Goal: Register for event/course

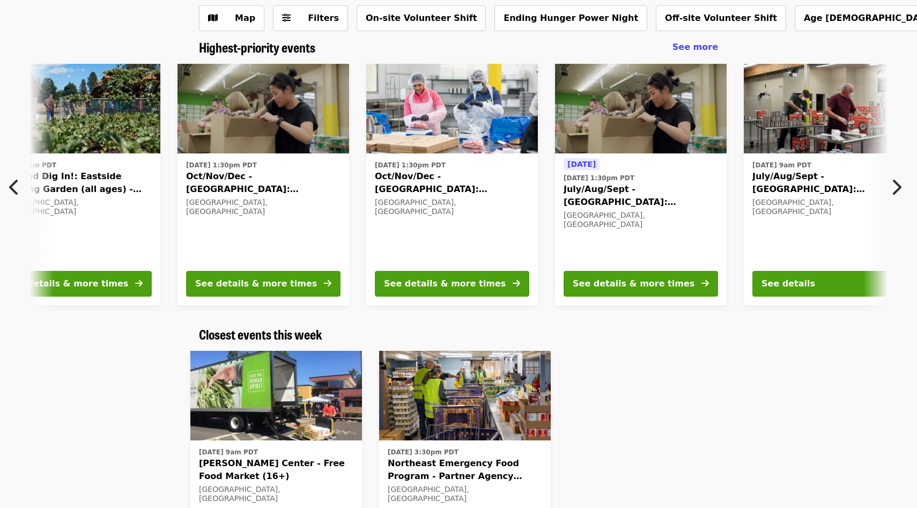
scroll to position [0, 199]
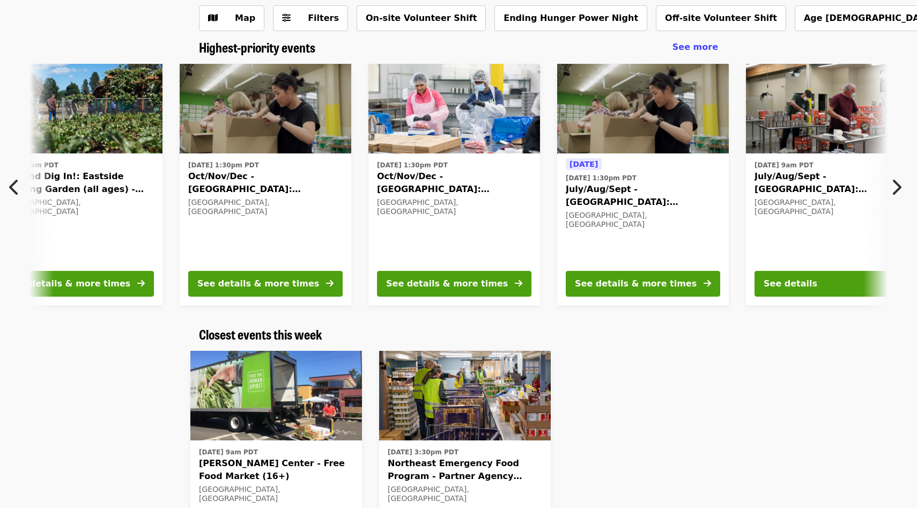
click at [898, 180] on icon "chevron-right icon" at bounding box center [895, 187] width 11 height 20
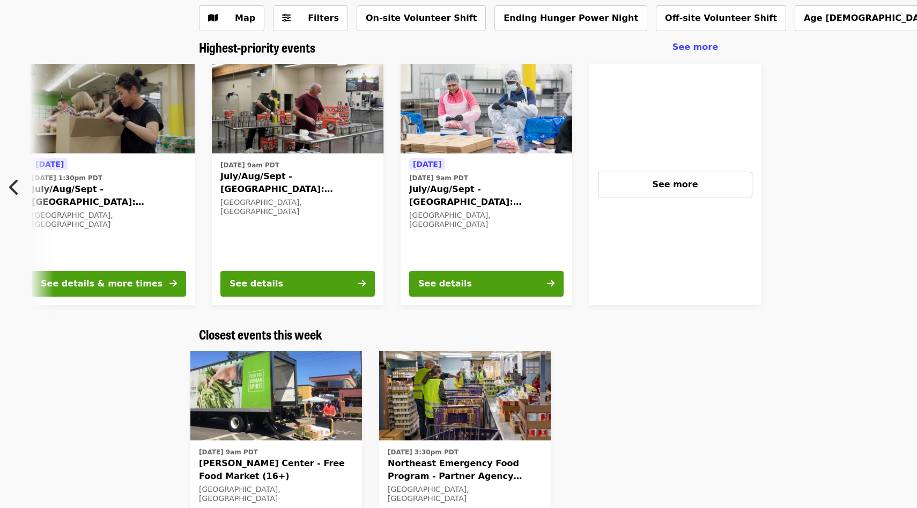
scroll to position [0, 765]
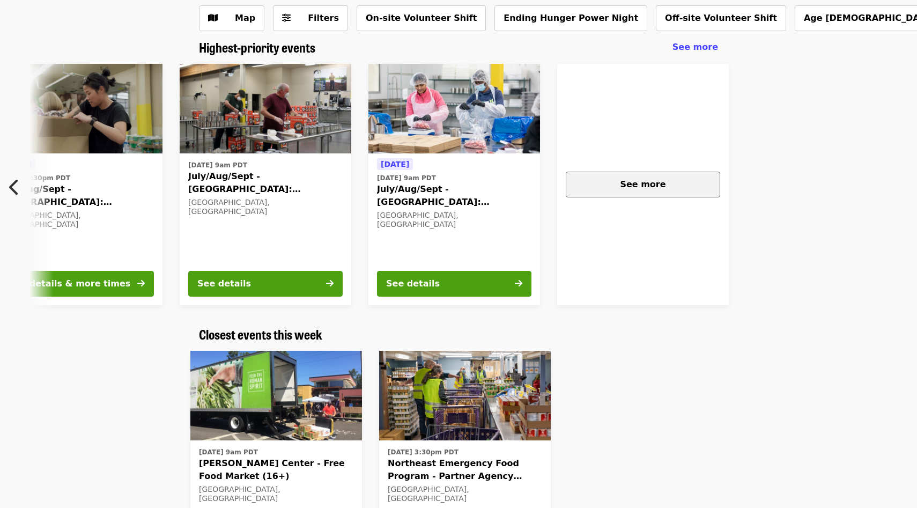
click at [608, 183] on div "See more" at bounding box center [643, 184] width 136 height 13
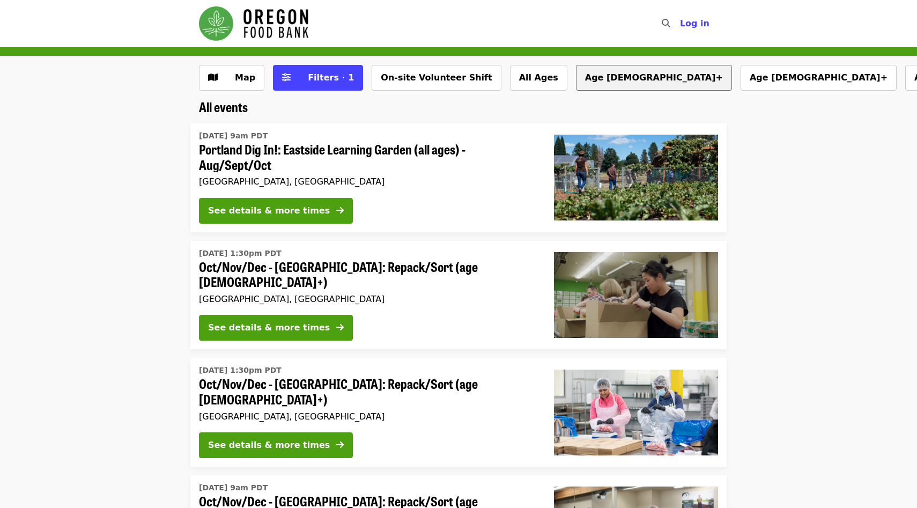
click at [576, 81] on button "Age [DEMOGRAPHIC_DATA]+" at bounding box center [654, 78] width 156 height 26
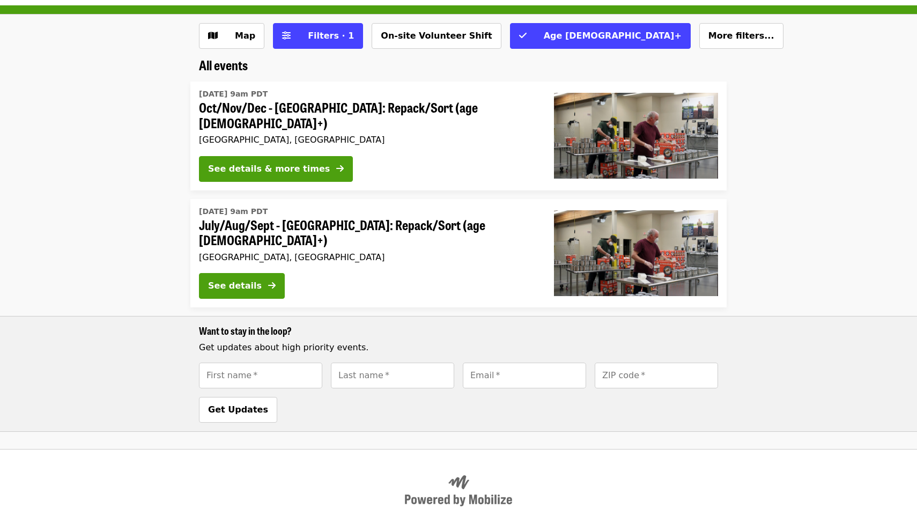
scroll to position [50, 0]
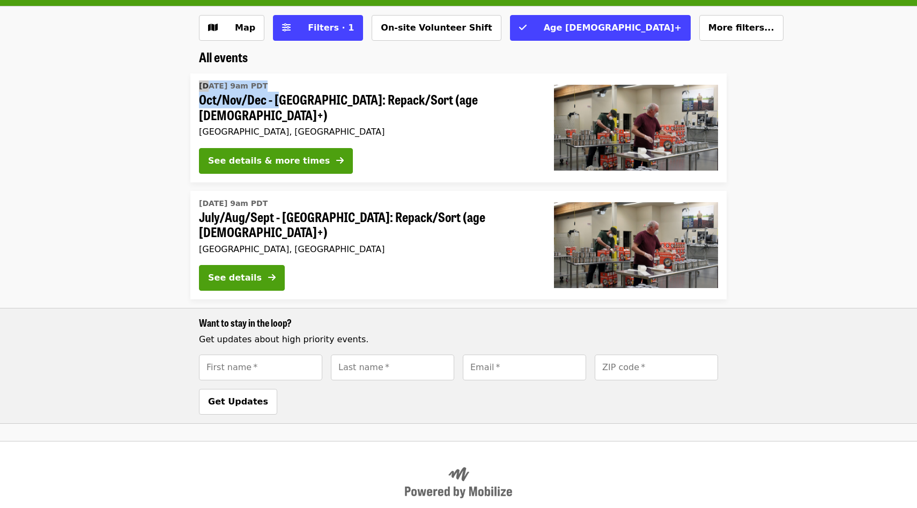
drag, startPoint x: 186, startPoint y: 85, endPoint x: 278, endPoint y: 93, distance: 92.1
click at [278, 93] on li "[DATE] 9am PDT Oct/Nov/Dec - [GEOGRAPHIC_DATA]: Repack/Sort (age [DEMOGRAPHIC_D…" at bounding box center [458, 127] width 917 height 109
click at [306, 92] on span "Oct/Nov/Dec - [GEOGRAPHIC_DATA]: Repack/Sort (age [DEMOGRAPHIC_DATA]+)" at bounding box center [368, 107] width 338 height 31
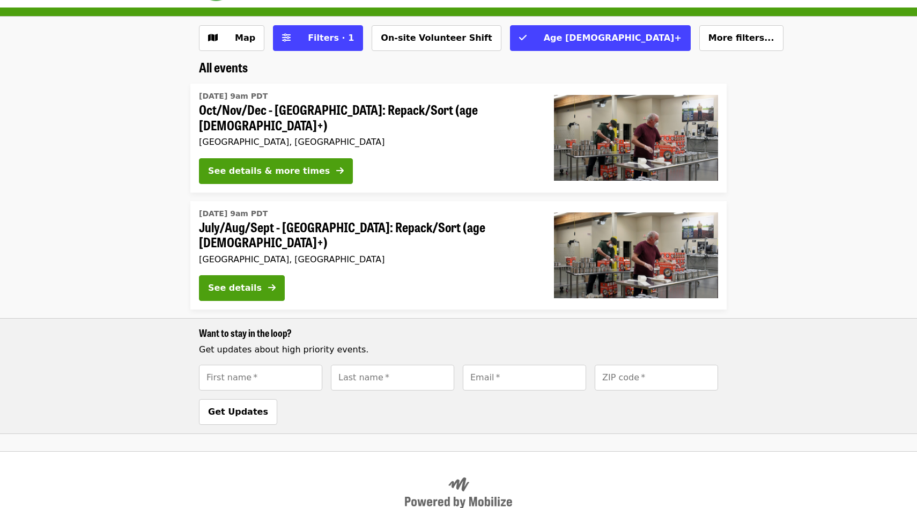
scroll to position [5, 0]
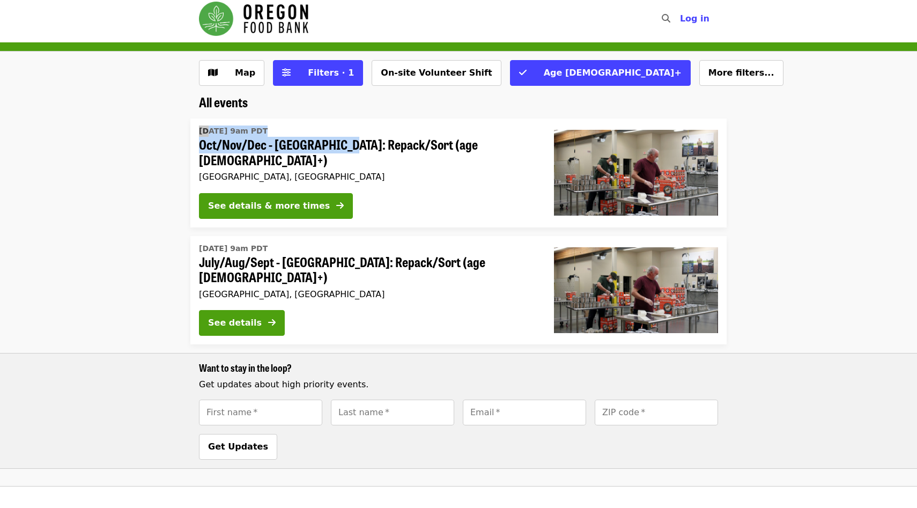
drag, startPoint x: 186, startPoint y: 126, endPoint x: 341, endPoint y: 141, distance: 155.6
click at [341, 141] on li "[DATE] 9am PDT Oct/Nov/Dec - [GEOGRAPHIC_DATA]: Repack/Sort (age [DEMOGRAPHIC_D…" at bounding box center [458, 172] width 917 height 109
click at [349, 120] on div "[DATE] 9am PDT Oct/Nov/Dec - [GEOGRAPHIC_DATA]: Repack/Sort (age [DEMOGRAPHIC_D…" at bounding box center [367, 172] width 355 height 109
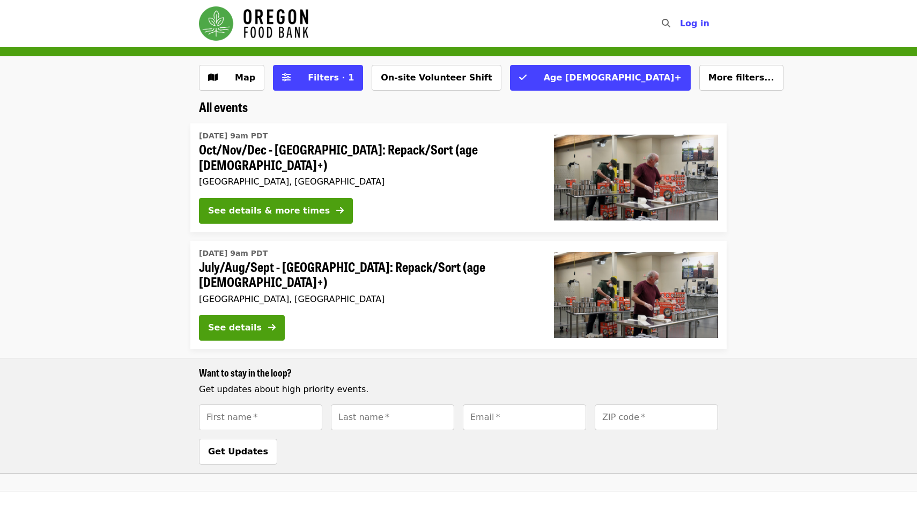
click at [336, 92] on div "Map Filters · 1 On-site Volunteer Shift Age [DEMOGRAPHIC_DATA]+ More filters..." at bounding box center [458, 82] width 536 height 34
click at [324, 75] on span "Filters · 1" at bounding box center [331, 77] width 46 height 10
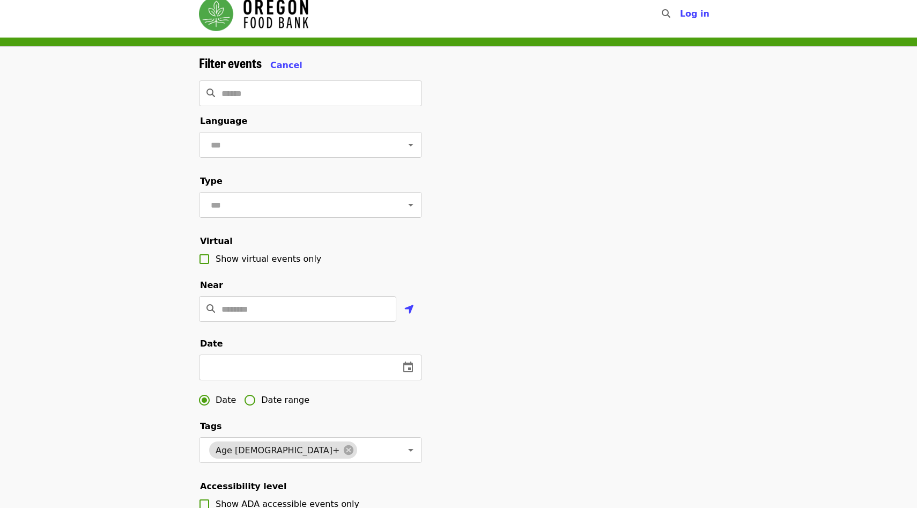
scroll to position [11, 0]
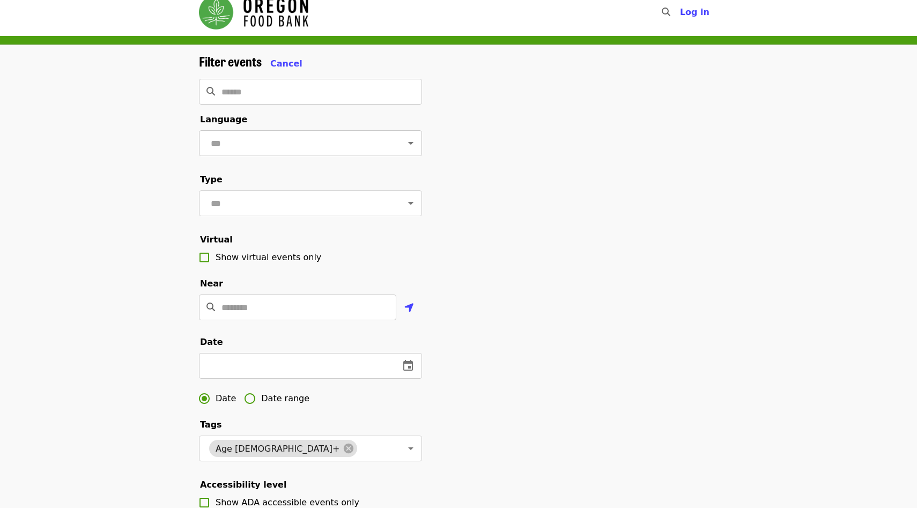
click at [261, 139] on input "text" at bounding box center [297, 143] width 180 height 20
click at [242, 174] on li "English" at bounding box center [310, 171] width 223 height 19
type input "*******"
click at [282, 77] on form "Filter events Cancel ​ Language ******* ​ Type ​ Virtual Show virtual events on…" at bounding box center [310, 346] width 223 height 585
click at [280, 89] on input "Search" at bounding box center [321, 92] width 200 height 26
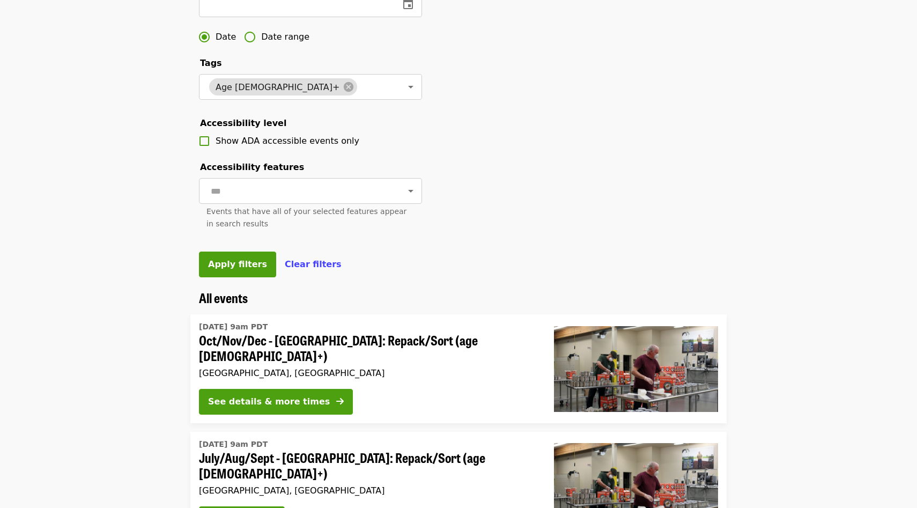
scroll to position [372, 0]
click at [343, 88] on icon at bounding box center [349, 87] width 12 height 12
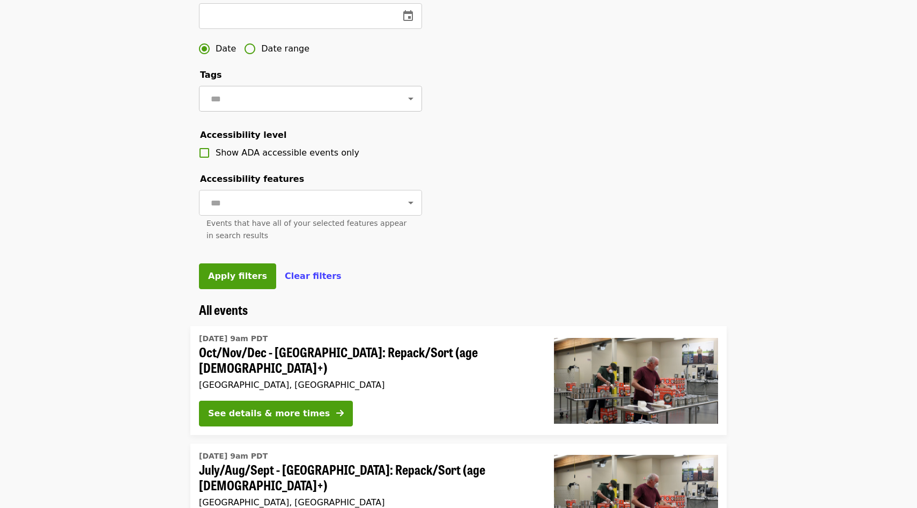
scroll to position [352, 0]
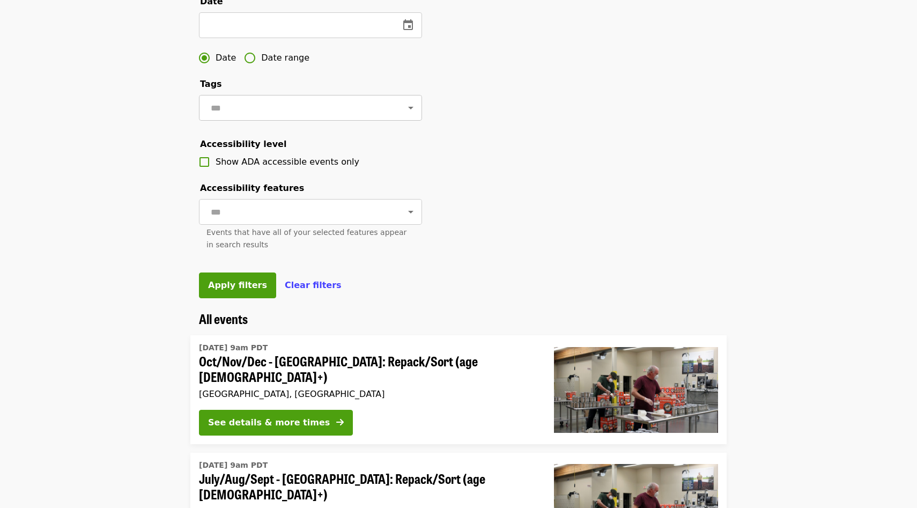
click at [281, 99] on input "text" at bounding box center [297, 108] width 180 height 20
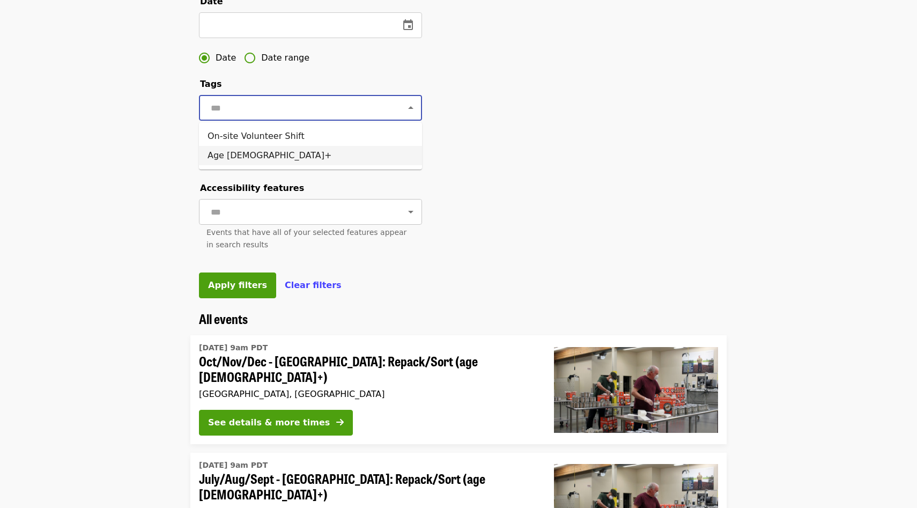
click at [300, 215] on input "text" at bounding box center [297, 212] width 180 height 20
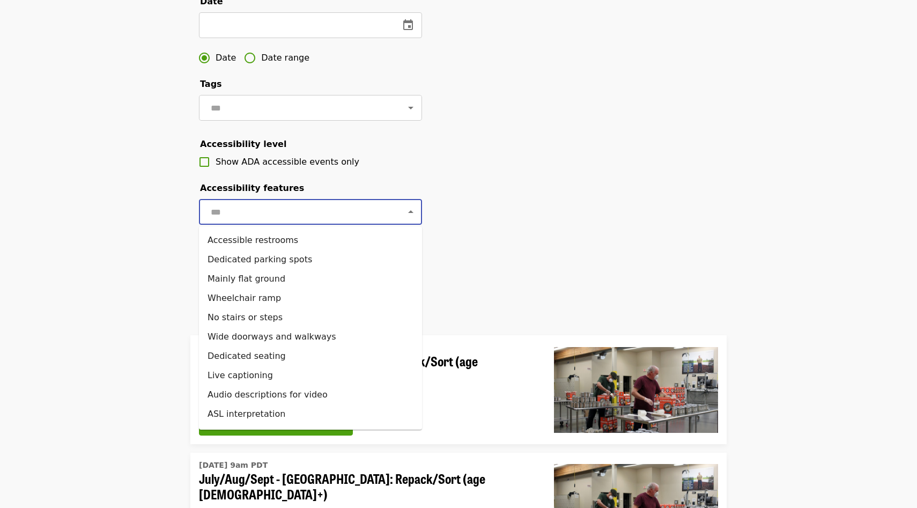
click at [471, 232] on div "Filter events Cancel ​ Language ******* ​ Type ​ Virtual Show virtual events on…" at bounding box center [458, 12] width 536 height 598
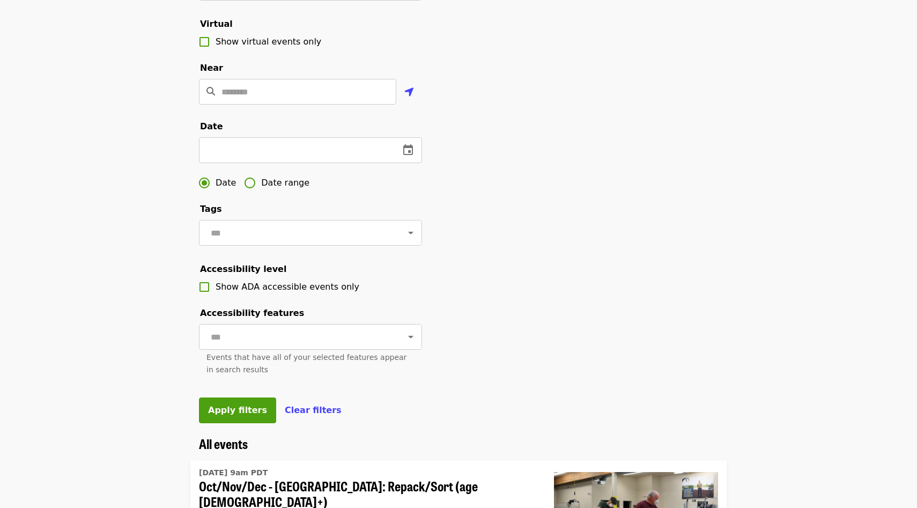
scroll to position [220, 0]
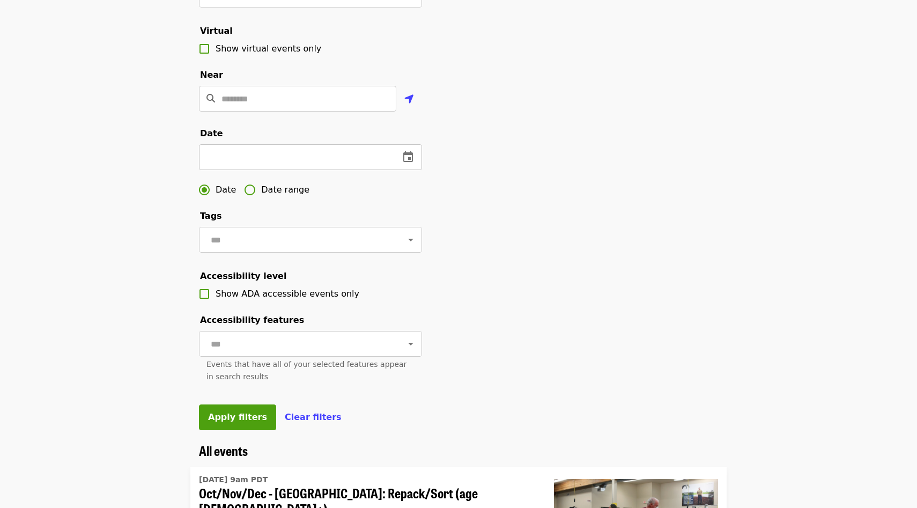
click at [331, 160] on input "text" at bounding box center [295, 157] width 192 height 26
click at [409, 160] on icon "change date" at bounding box center [407, 157] width 13 height 13
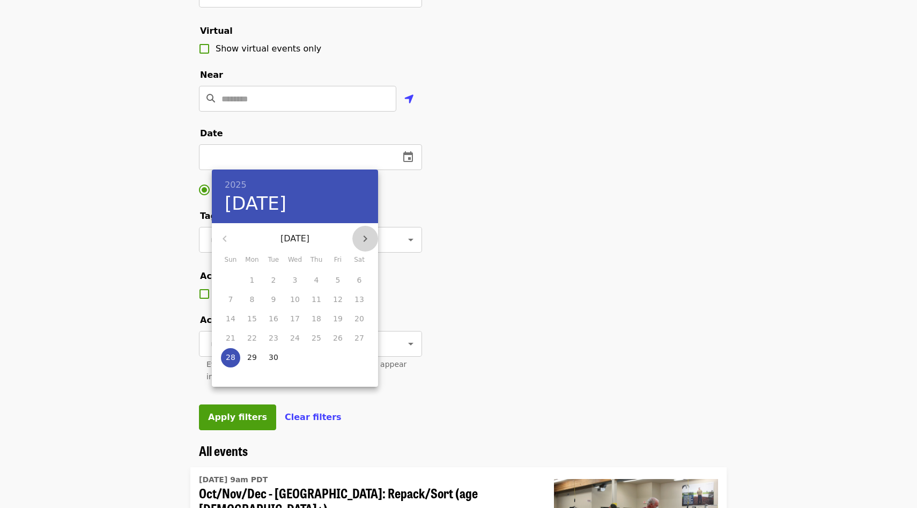
click at [368, 242] on icon "button" at bounding box center [365, 238] width 13 height 13
click at [276, 301] on span "7" at bounding box center [273, 299] width 19 height 11
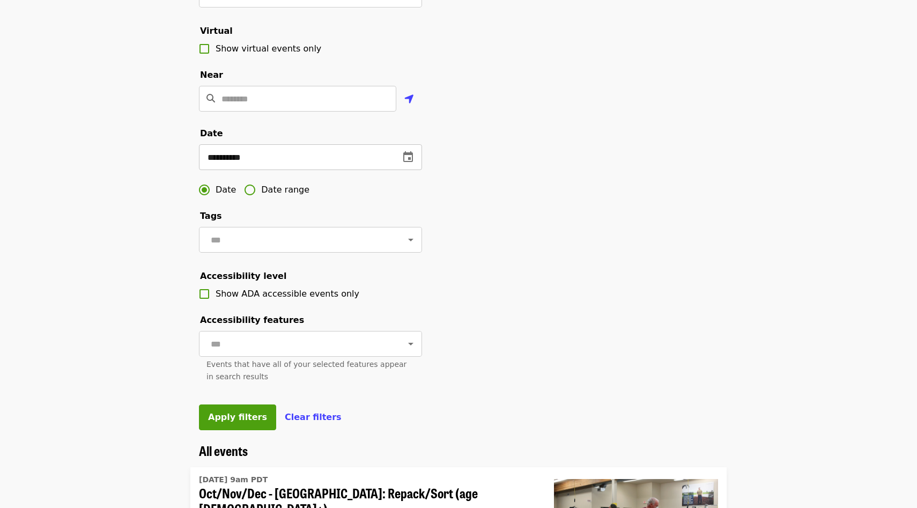
click at [294, 156] on input "**********" at bounding box center [295, 157] width 192 height 26
click at [409, 159] on icon "change date" at bounding box center [408, 156] width 10 height 11
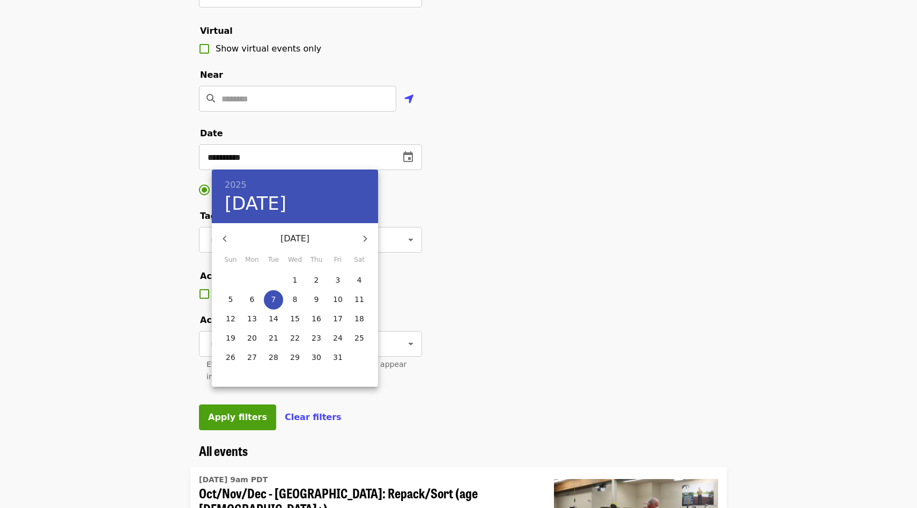
click at [295, 295] on p "8" at bounding box center [295, 299] width 5 height 11
type input "**********"
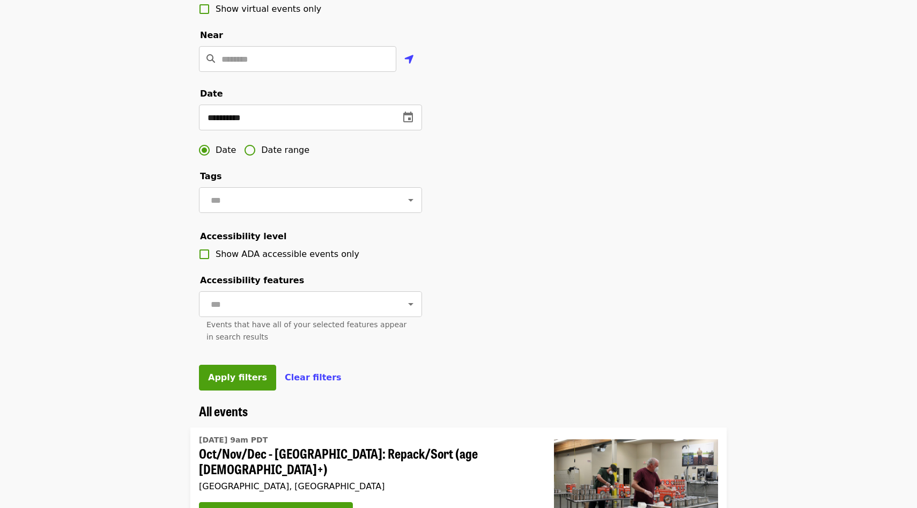
scroll to position [272, 0]
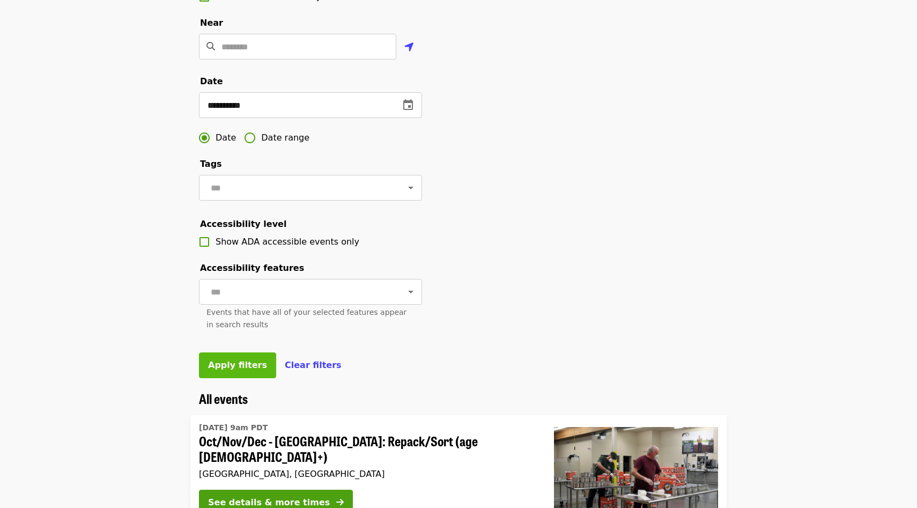
click at [241, 365] on span "Apply filters" at bounding box center [237, 365] width 59 height 10
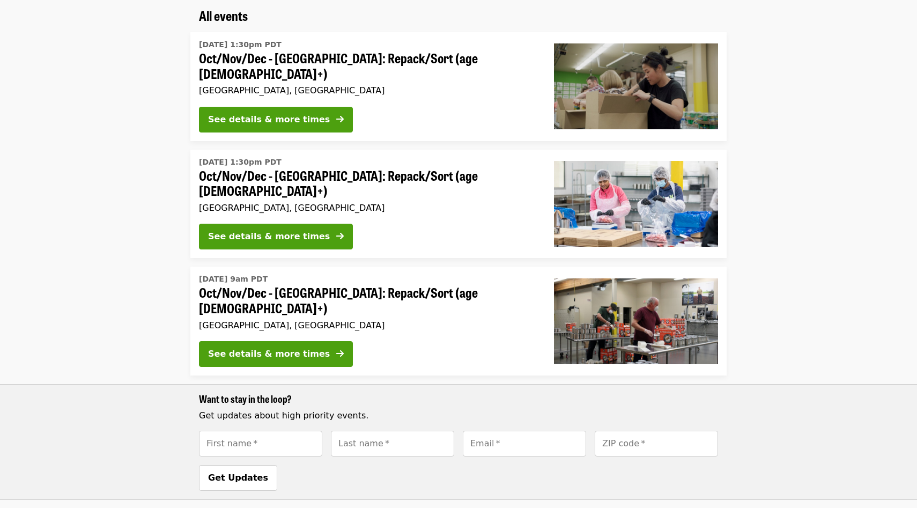
scroll to position [134, 0]
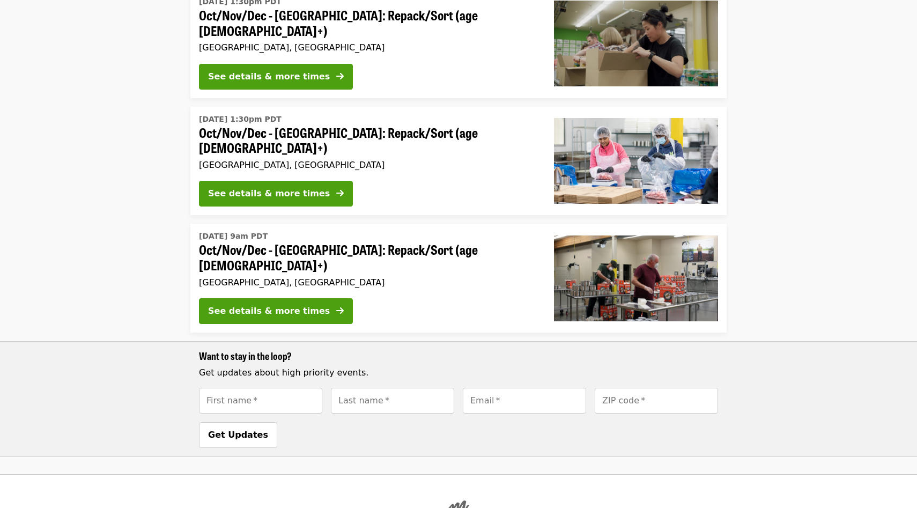
click at [185, 241] on li "[DATE] 9am PDT Oct/Nov/Dec - [GEOGRAPHIC_DATA]: Repack/Sort (age [DEMOGRAPHIC_D…" at bounding box center [458, 340] width 917 height 233
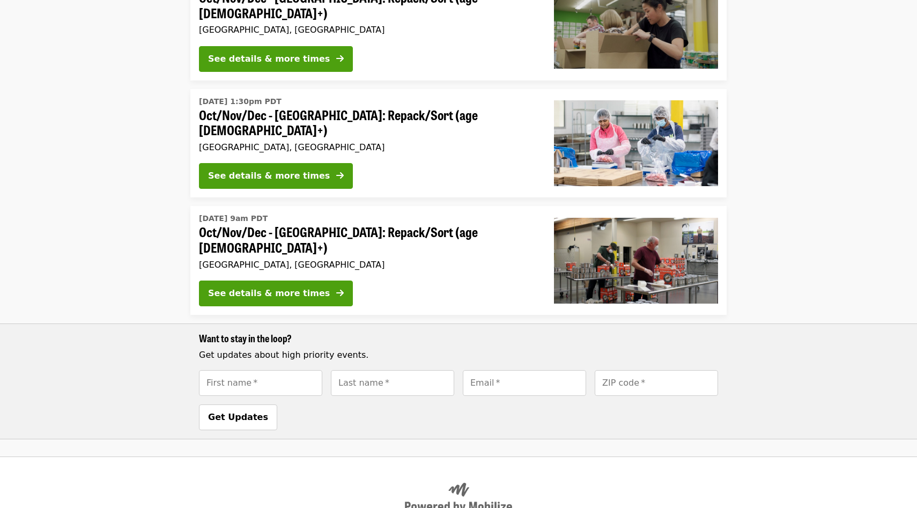
scroll to position [138, 0]
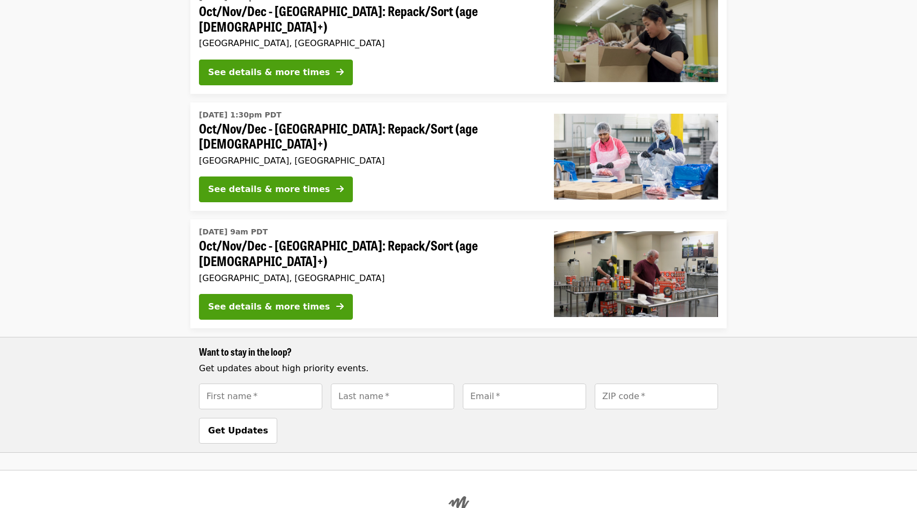
drag, startPoint x: 296, startPoint y: 393, endPoint x: 141, endPoint y: 379, distance: 155.5
click at [142, 379] on div "Want to stay in the loop? Get updates about high priority events. First name   …" at bounding box center [458, 395] width 917 height 116
click at [141, 379] on div "Want to stay in the loop? Get updates about high priority events. First name   …" at bounding box center [458, 395] width 917 height 116
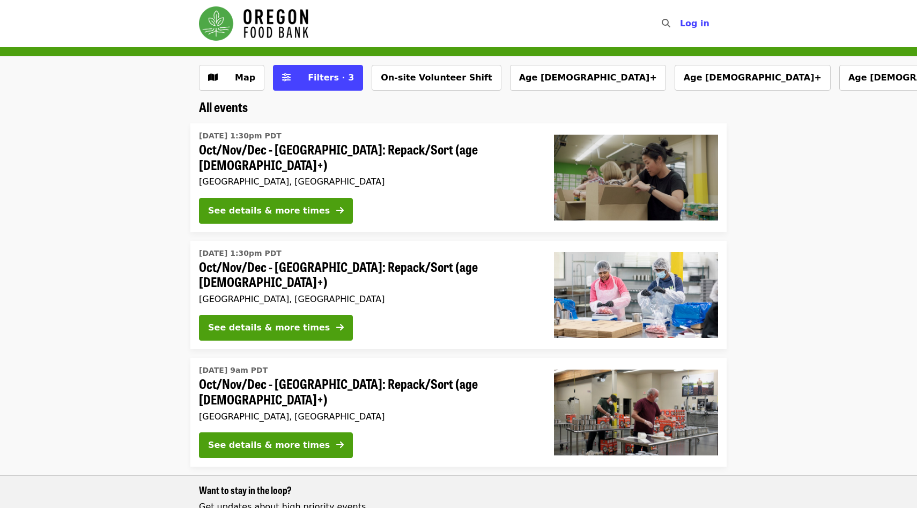
scroll to position [47, 0]
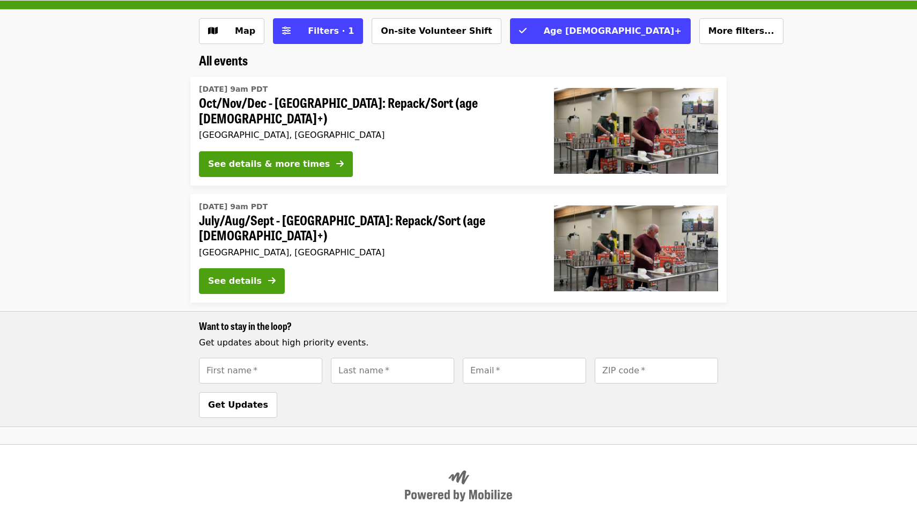
scroll to position [109, 0]
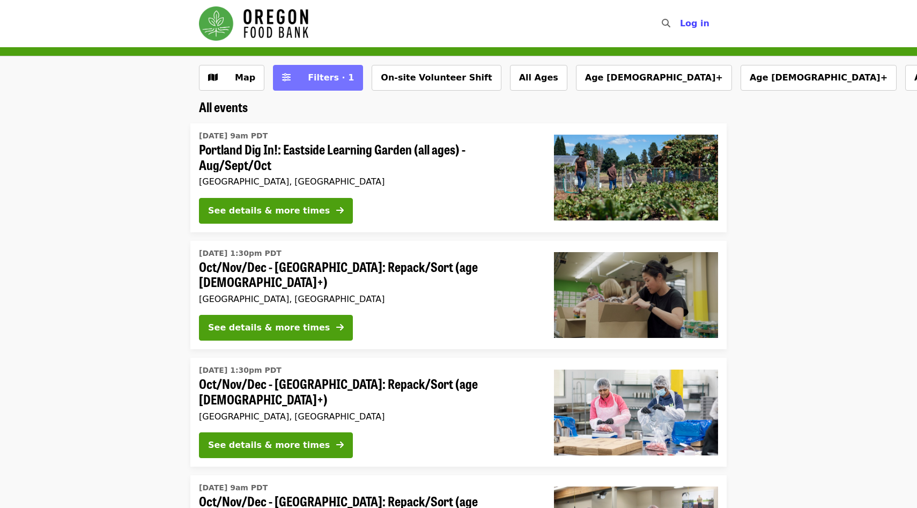
click at [315, 78] on span "Filters · 1" at bounding box center [331, 77] width 46 height 10
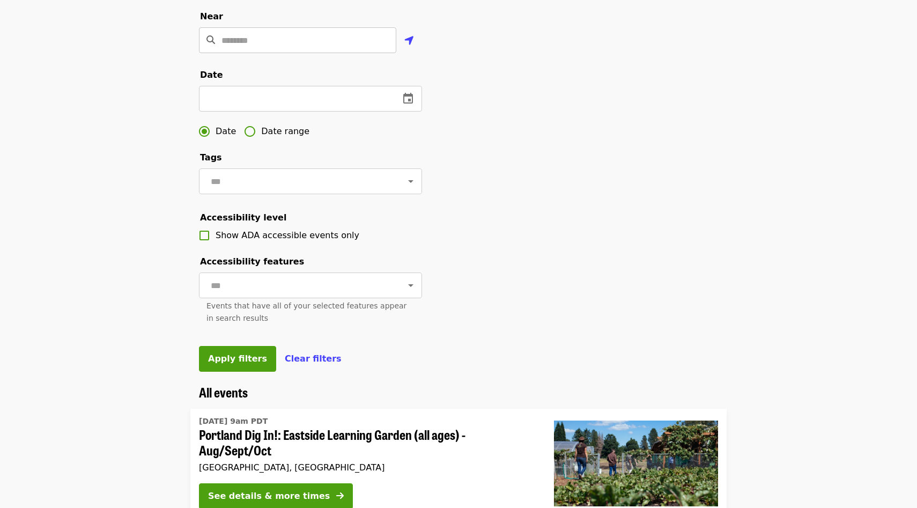
scroll to position [279, 0]
click at [410, 98] on icon "change date" at bounding box center [408, 97] width 10 height 11
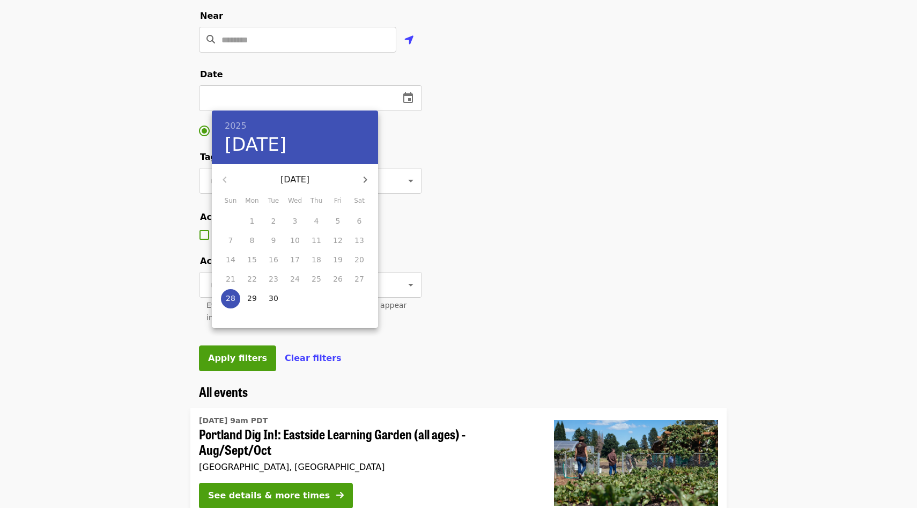
click at [354, 173] on button "button" at bounding box center [365, 180] width 26 height 26
click at [361, 176] on icon "button" at bounding box center [365, 179] width 13 height 13
click at [356, 241] on span "8" at bounding box center [358, 240] width 19 height 11
type input "**********"
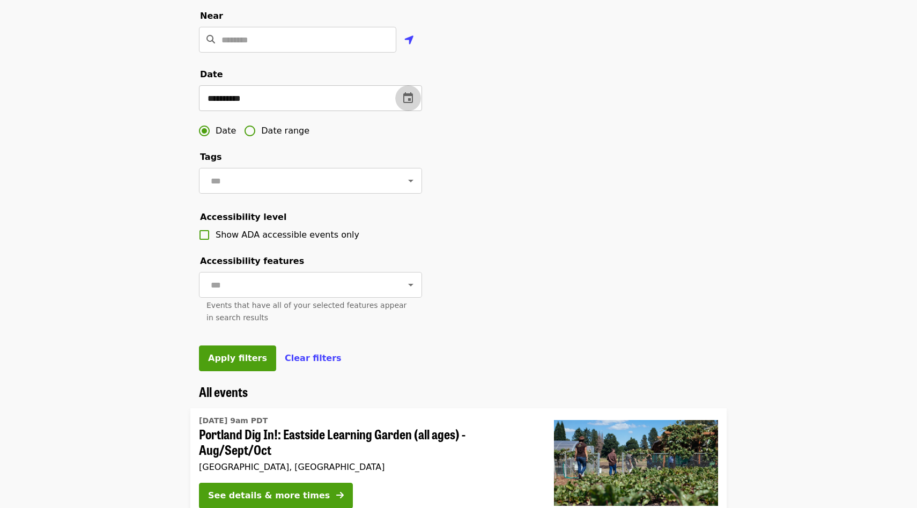
click at [410, 95] on icon "change date" at bounding box center [408, 97] width 10 height 11
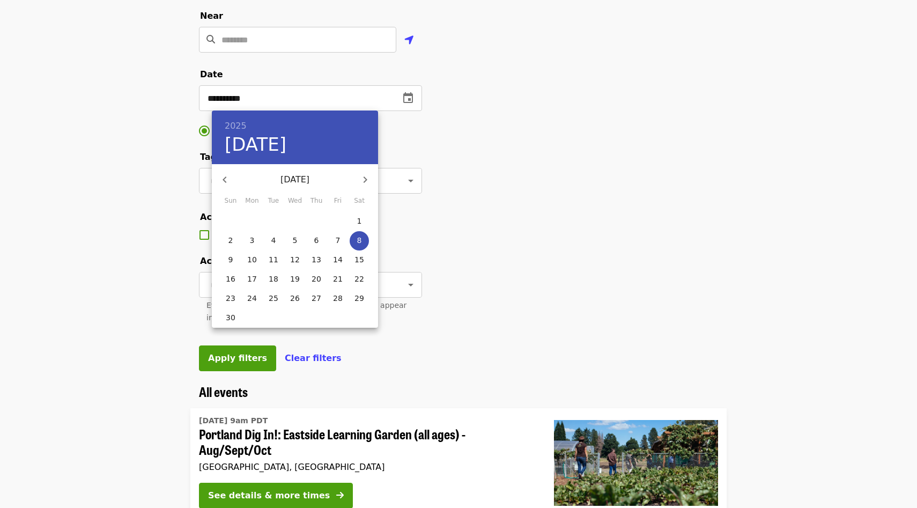
click at [449, 97] on div at bounding box center [458, 254] width 917 height 508
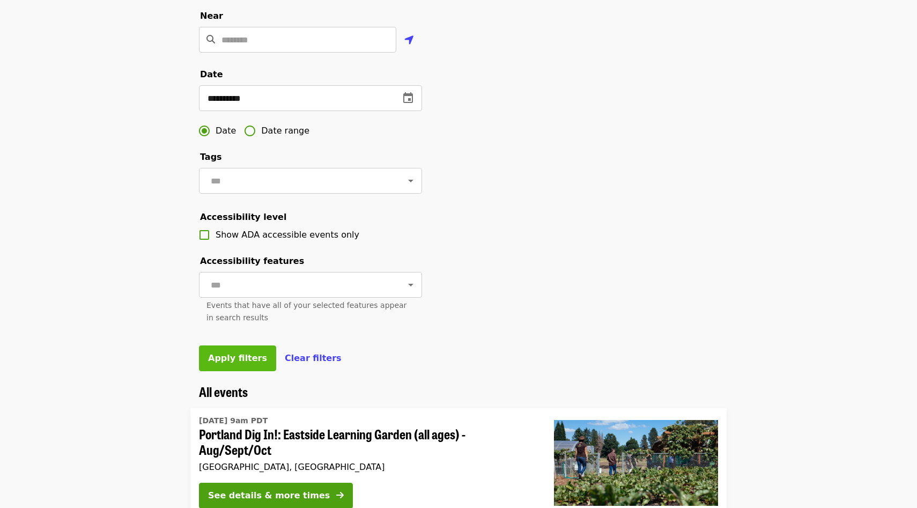
click at [252, 357] on span "Apply filters" at bounding box center [237, 358] width 59 height 10
